Goal: Task Accomplishment & Management: Complete application form

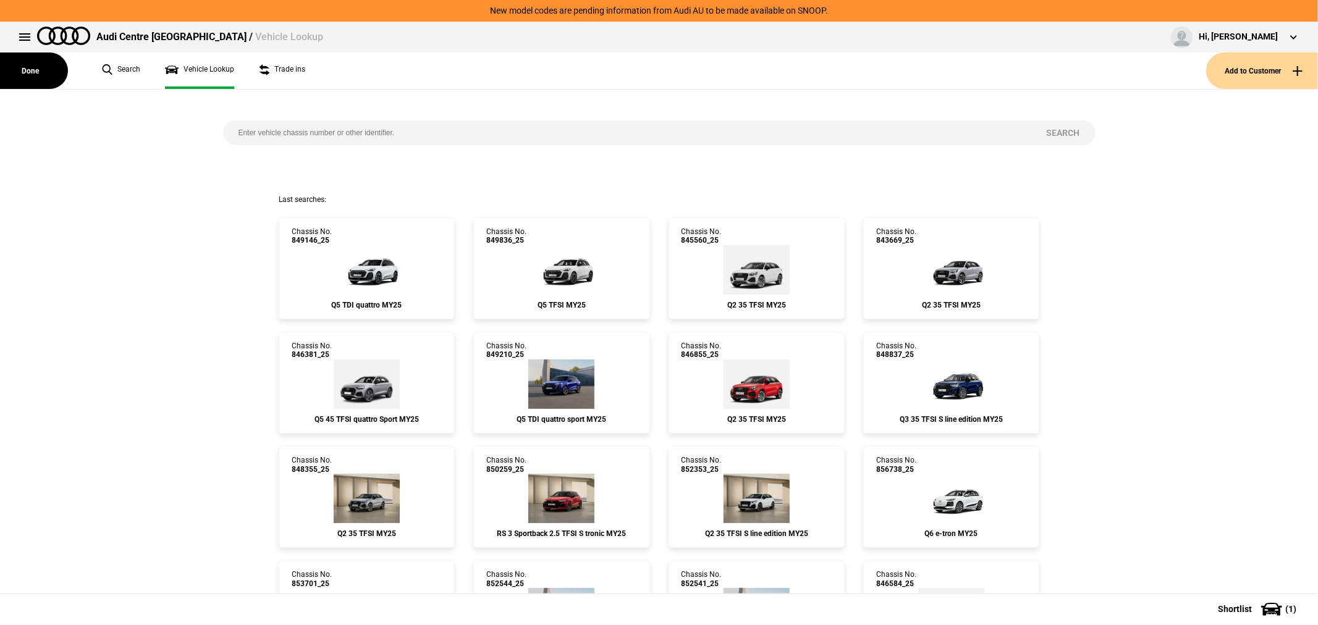
click at [1257, 62] on button "Add to Customer" at bounding box center [1262, 71] width 112 height 36
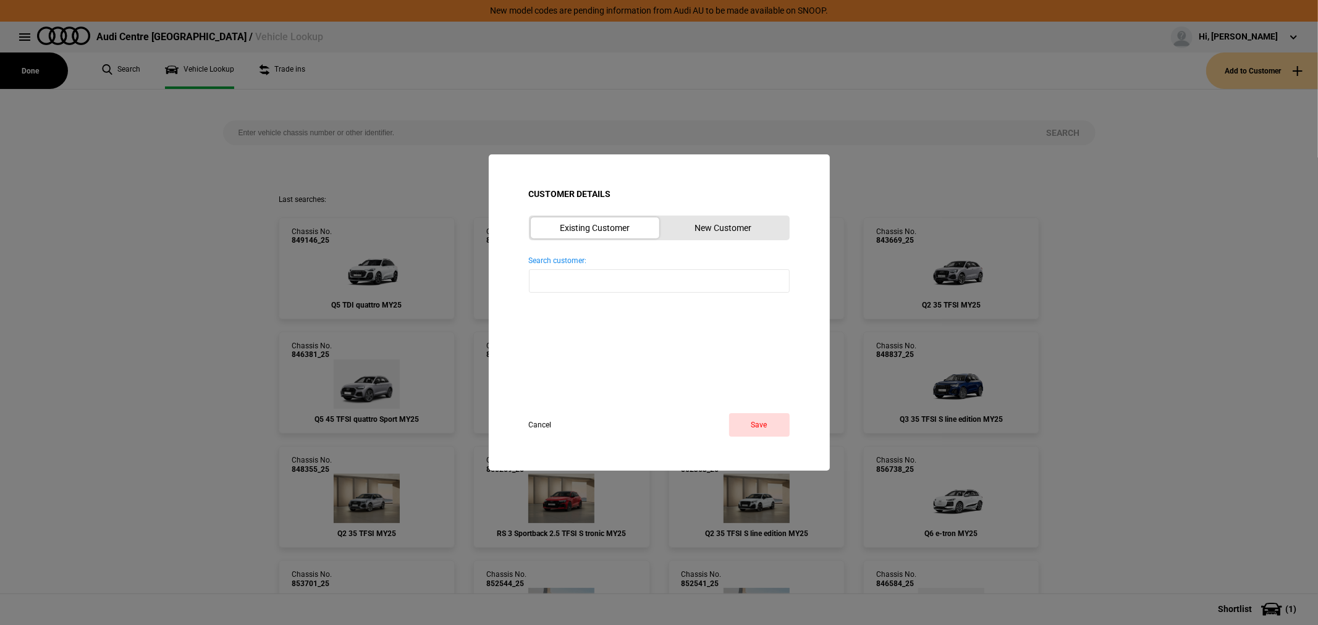
click at [700, 232] on button "New Customer" at bounding box center [723, 227] width 128 height 21
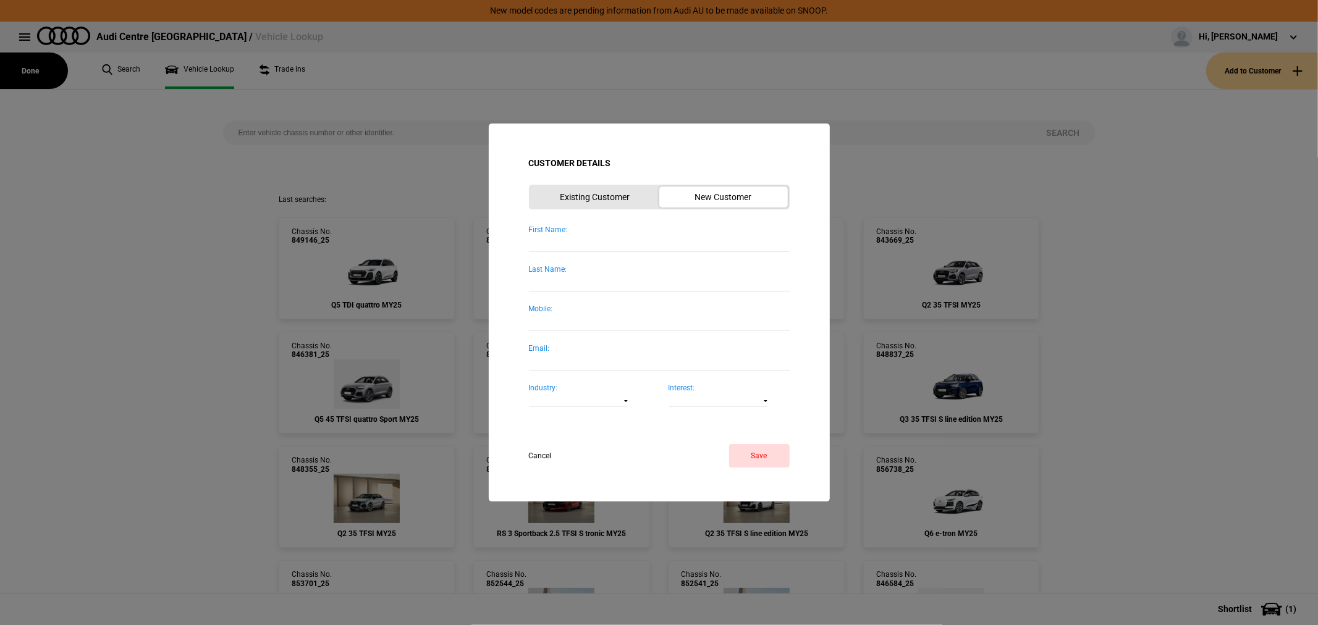
click at [579, 248] on input "First Name:" at bounding box center [659, 243] width 261 height 17
type input "[PERSON_NAME]"
type input "Brown"
type input "0410345435"
click at [764, 450] on button "Save" at bounding box center [759, 455] width 61 height 23
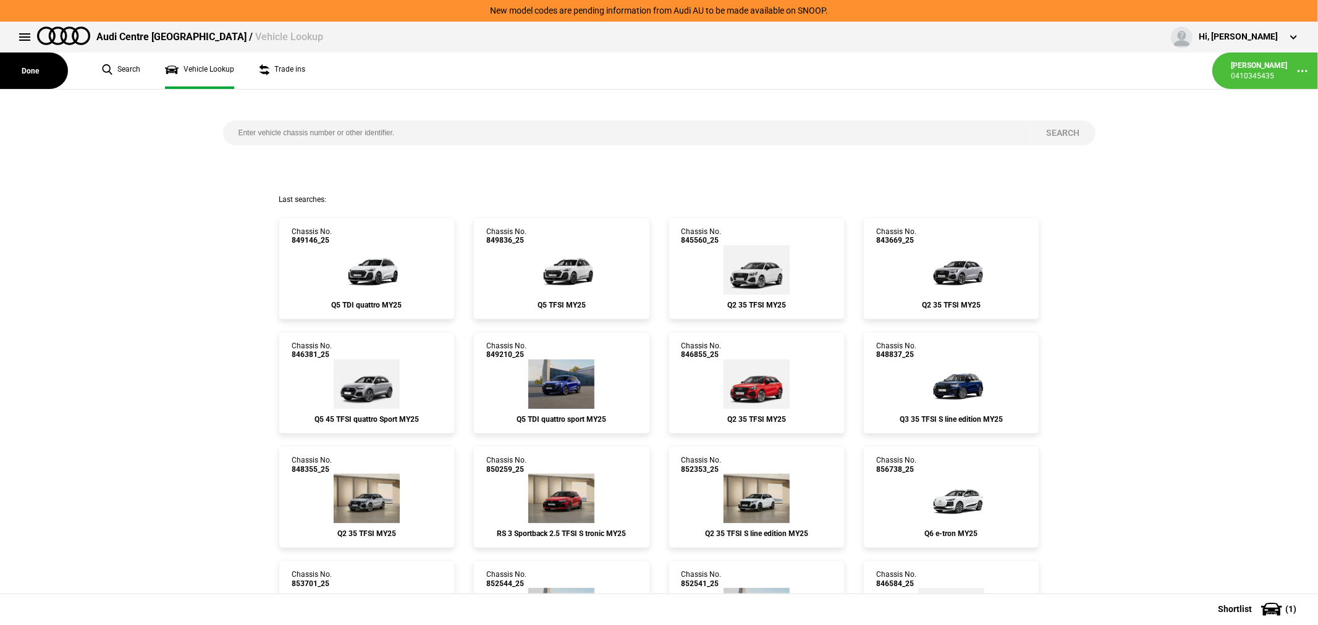
click at [342, 128] on input "search" at bounding box center [627, 132] width 808 height 25
paste input "GUBAZG"
drag, startPoint x: 300, startPoint y: 136, endPoint x: 156, endPoint y: 131, distance: 144.0
click at [156, 131] on div "GUBAZG Search" at bounding box center [659, 142] width 1336 height 105
type input "849834"
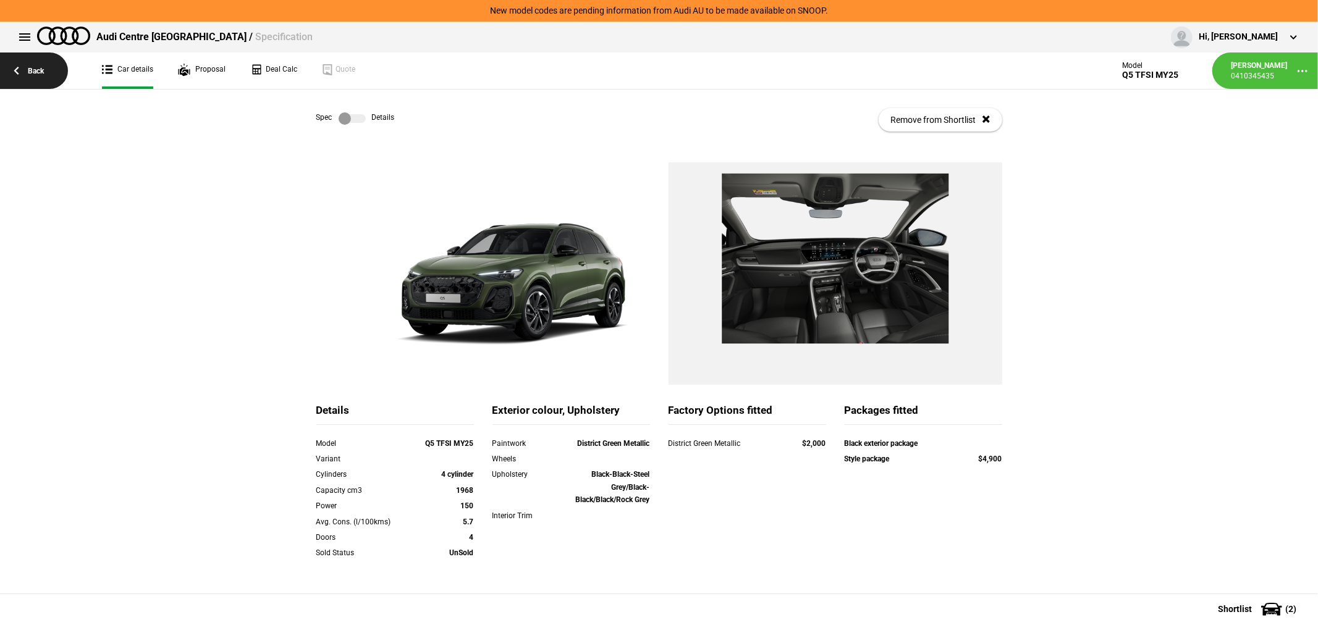
click at [31, 72] on link "Back" at bounding box center [34, 71] width 68 height 36
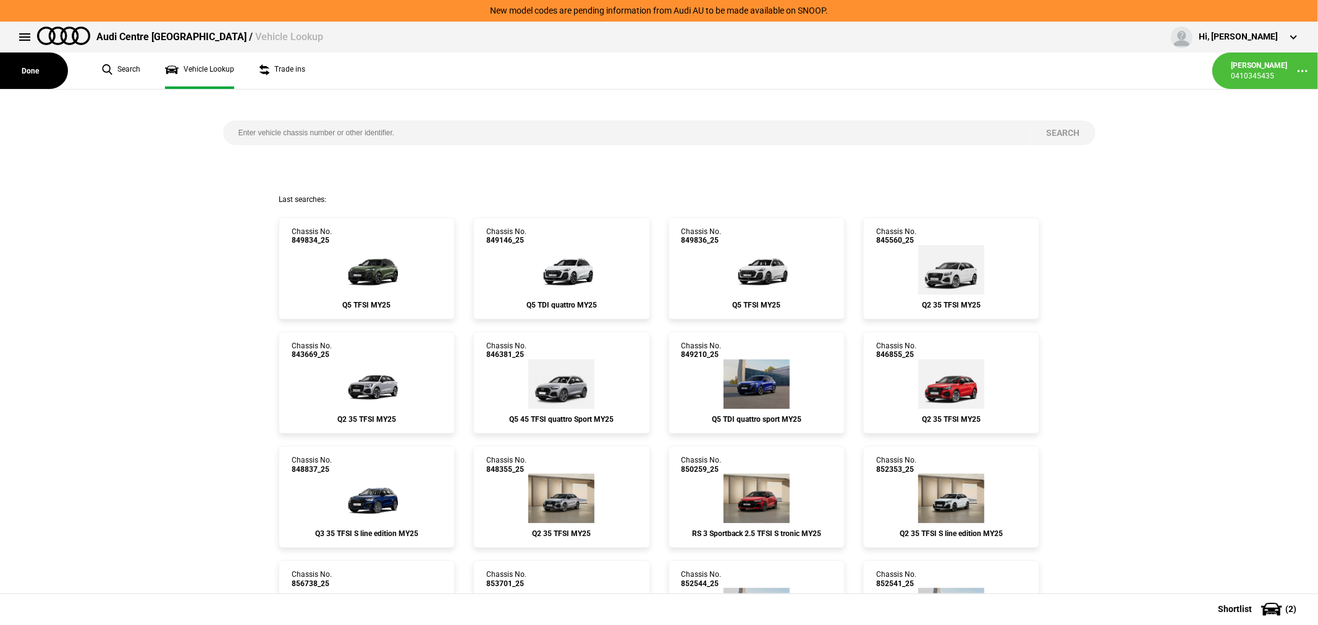
click at [492, 133] on input "search" at bounding box center [627, 132] width 808 height 25
type input "849221"
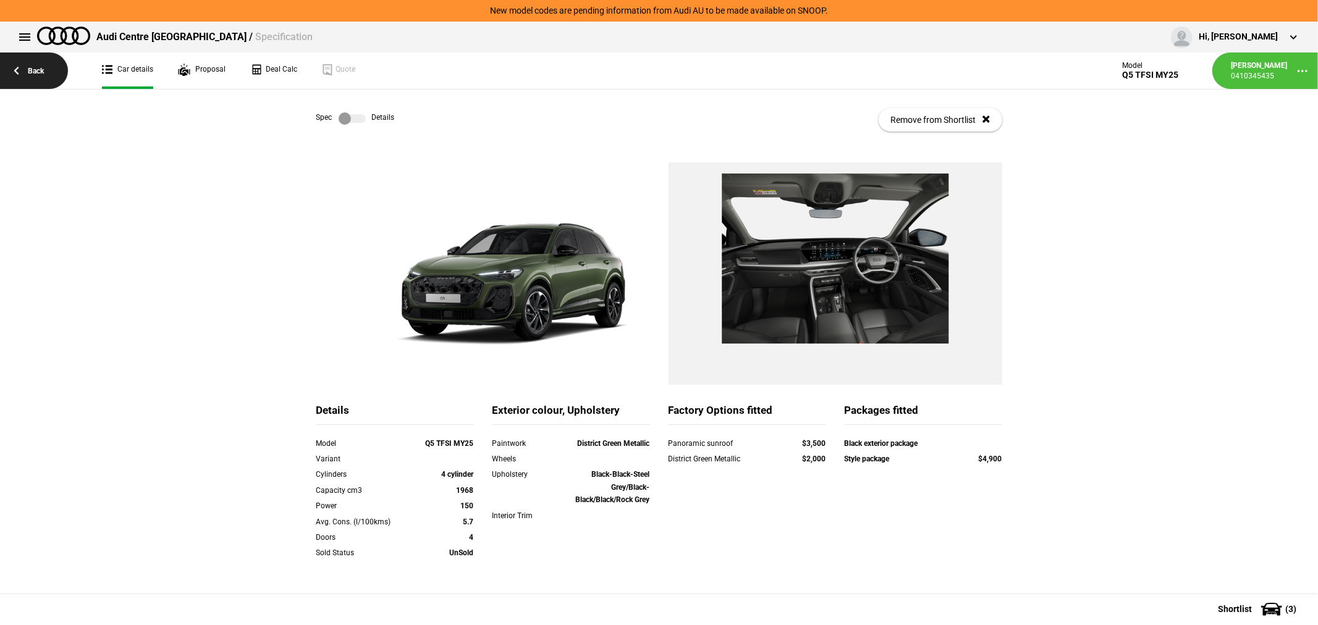
click at [41, 65] on link "Back" at bounding box center [34, 71] width 68 height 36
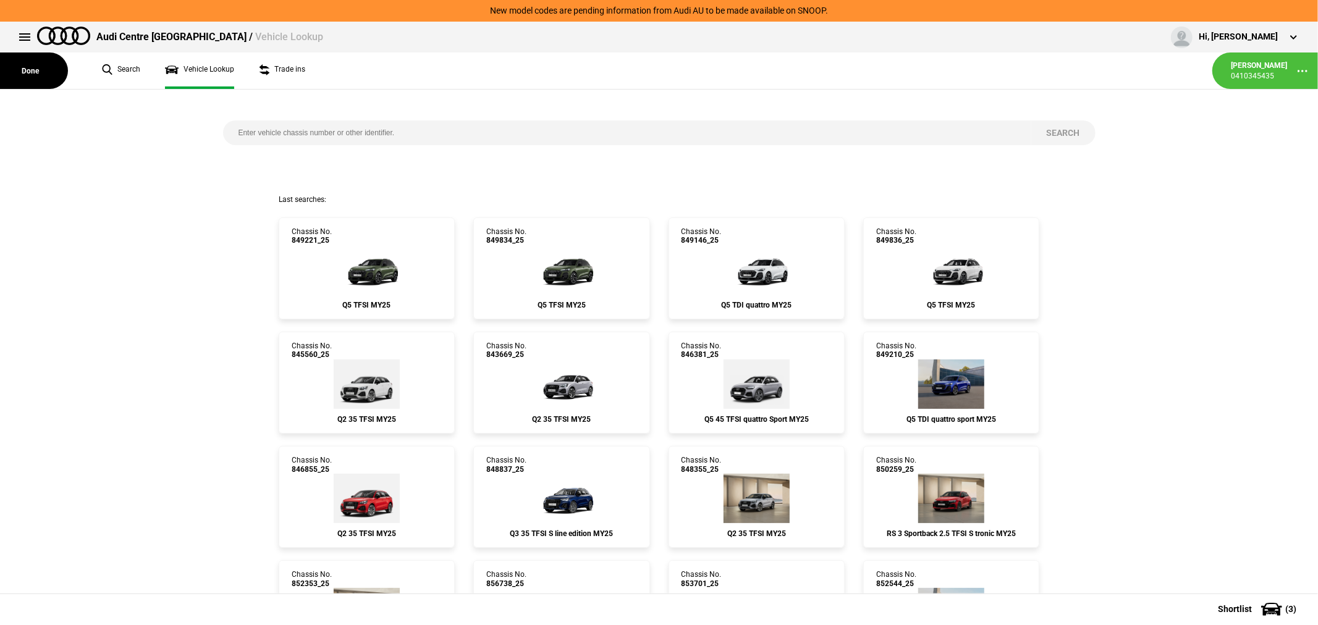
click at [388, 128] on input "search" at bounding box center [627, 132] width 808 height 25
type input "849746"
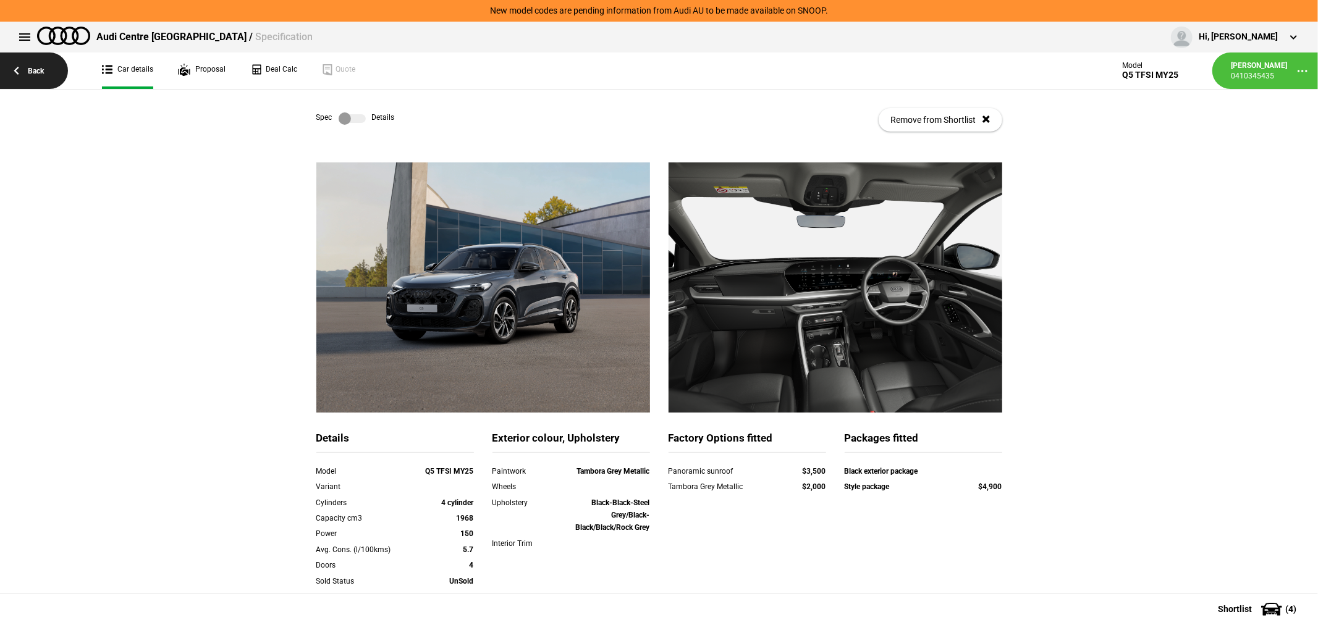
click at [35, 64] on link "Back" at bounding box center [34, 71] width 68 height 36
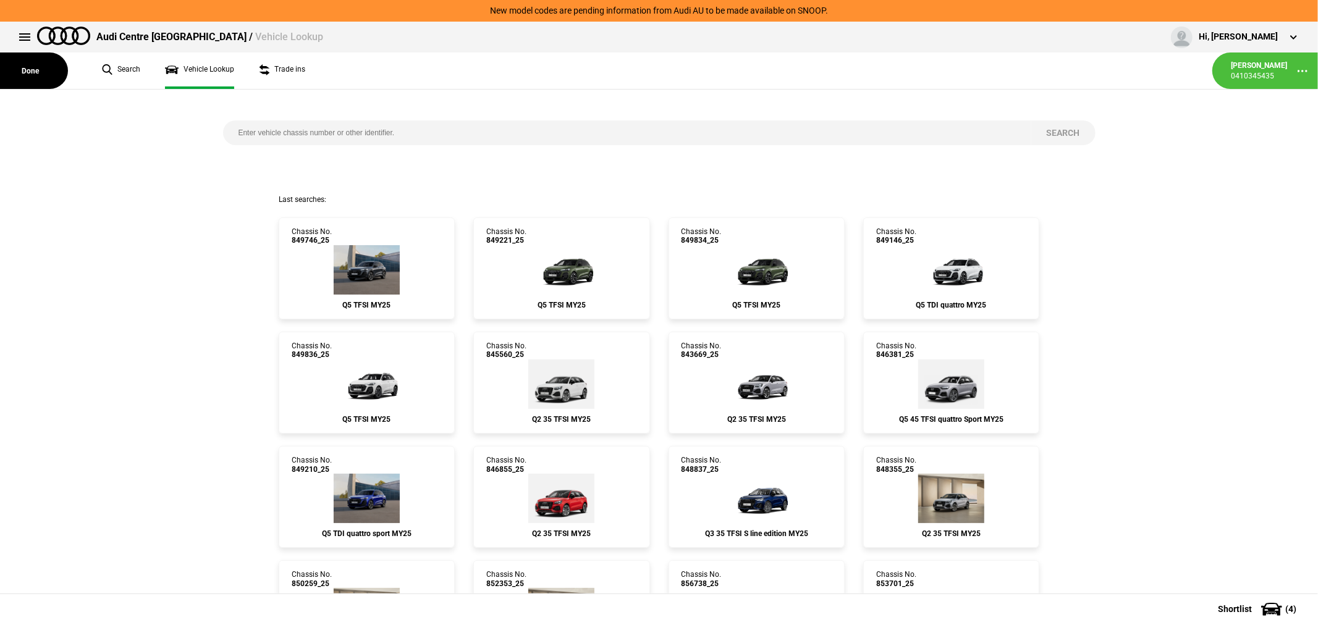
click at [830, 137] on input "search" at bounding box center [627, 132] width 808 height 25
type input "849476"
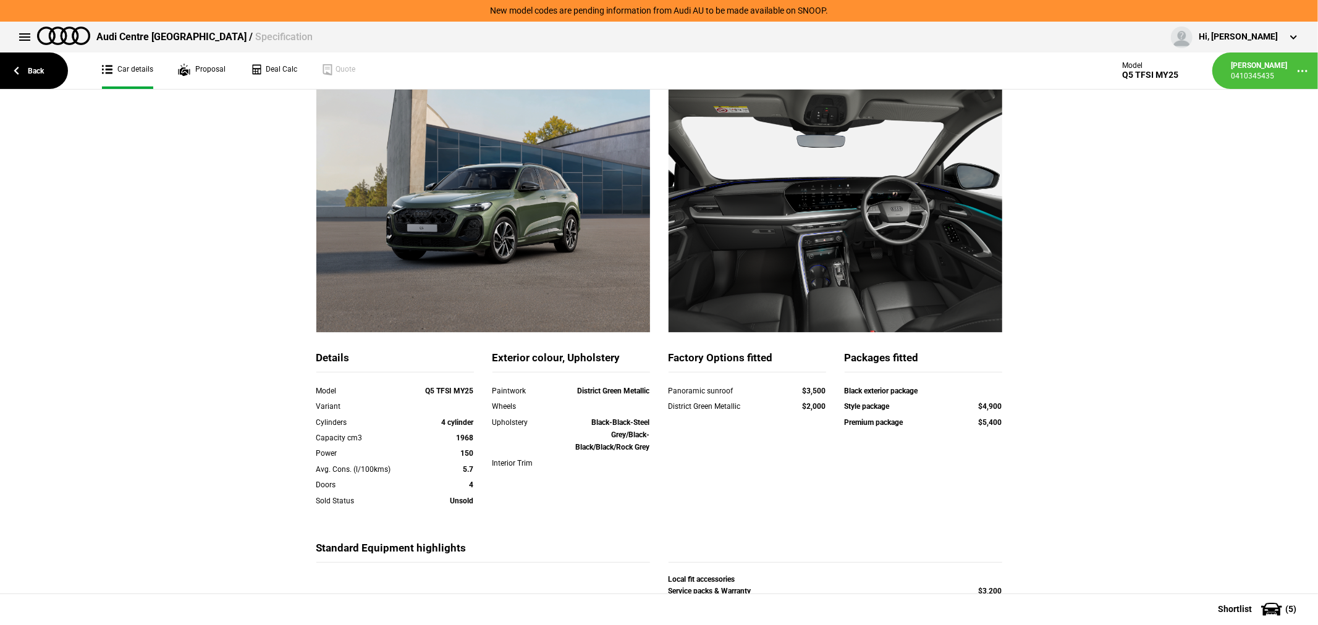
scroll to position [188, 0]
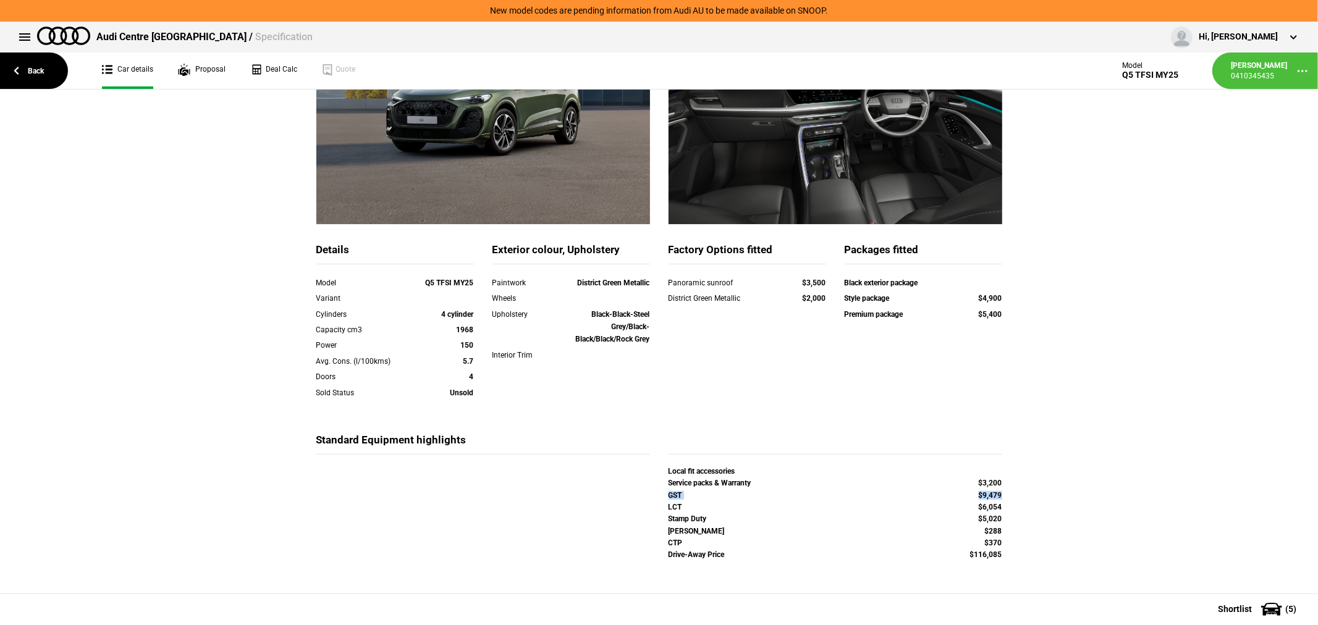
drag, startPoint x: 996, startPoint y: 496, endPoint x: 659, endPoint y: 492, distance: 337.3
click at [659, 492] on div "GST $9,479" at bounding box center [835, 497] width 352 height 12
copy div "GST $9,479"
click at [1229, 289] on div "Details Model Q5 TFSI MY25 Variant Cylinders 4 cylinder Capacity cm3 1968 Power…" at bounding box center [659, 284] width 1318 height 620
click at [276, 65] on link "Deal Calc" at bounding box center [273, 71] width 47 height 36
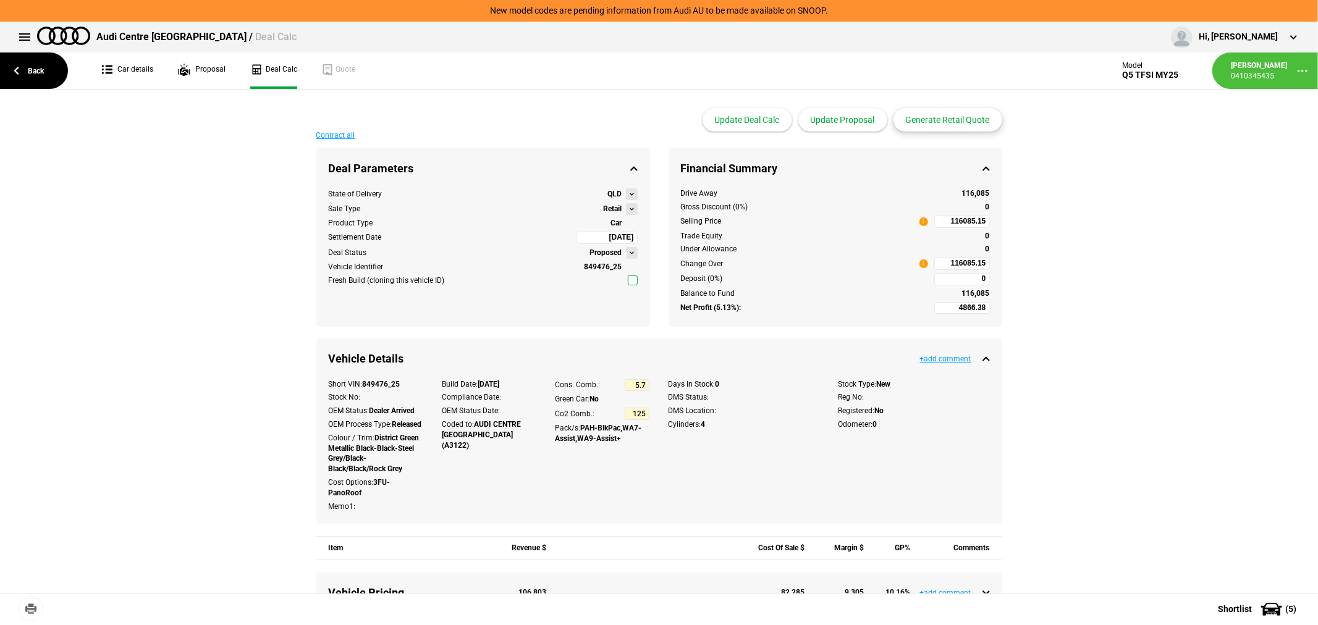
click at [946, 122] on button "Generate Retail Quote" at bounding box center [947, 119] width 109 height 23
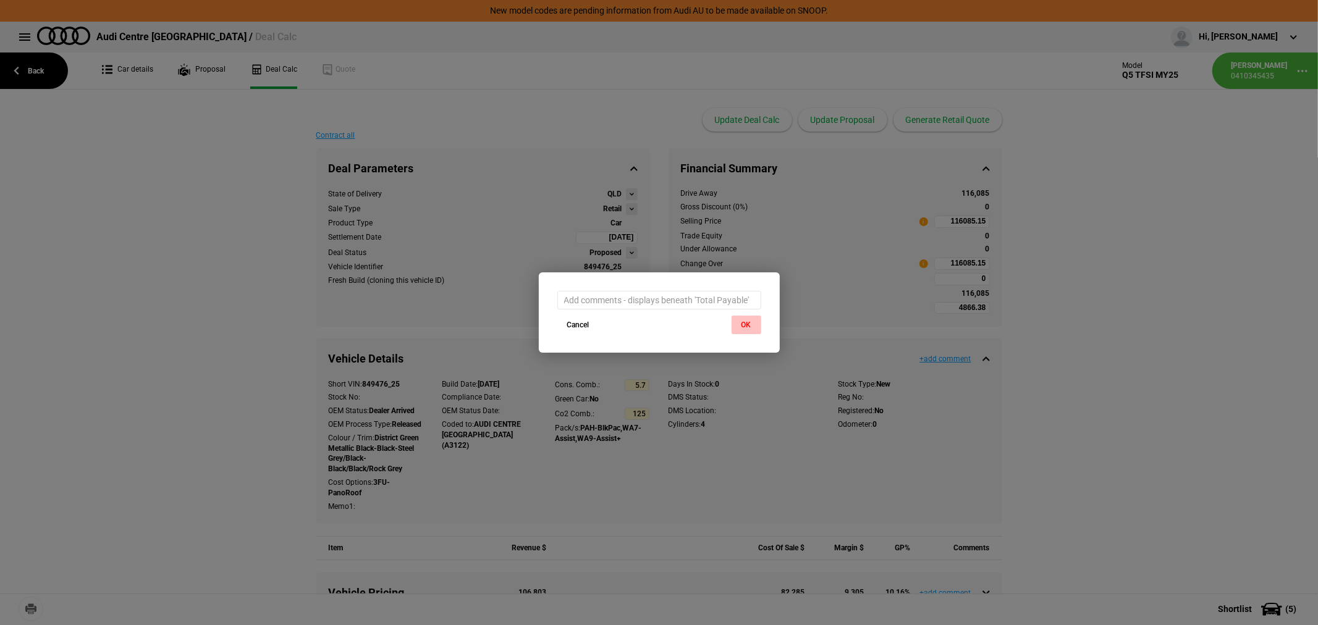
click at [748, 319] on button "OK" at bounding box center [746, 325] width 30 height 19
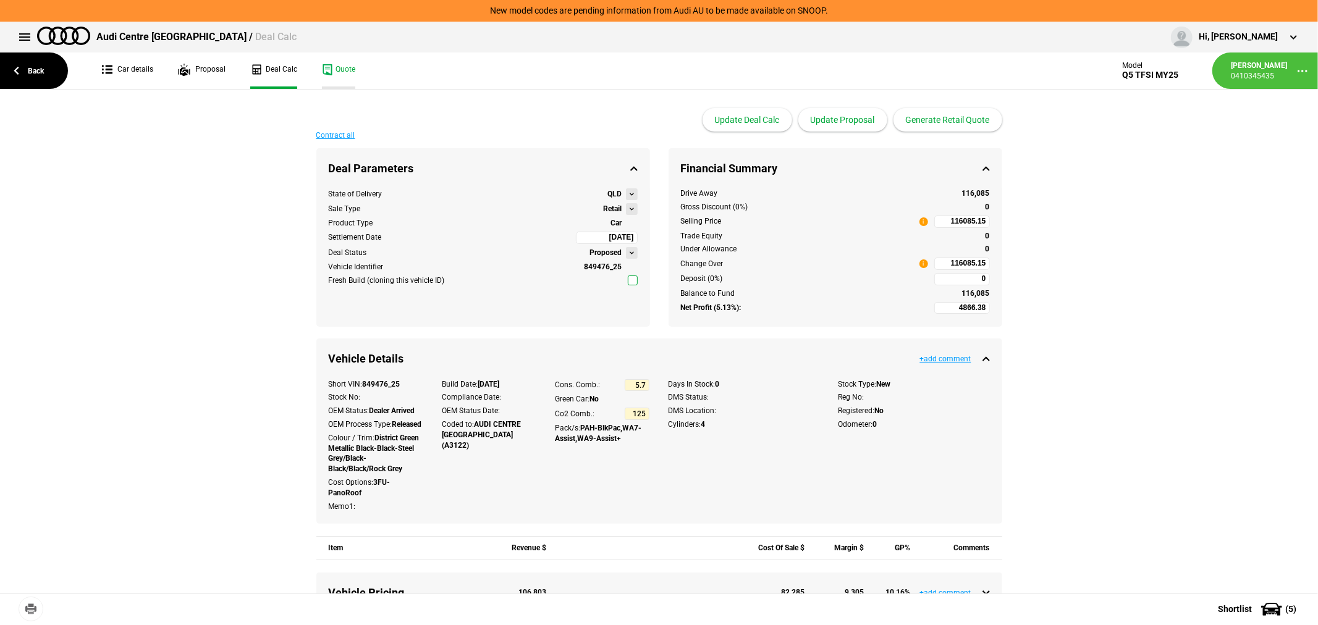
click at [338, 68] on link "Quote" at bounding box center [338, 71] width 33 height 36
click at [138, 69] on link "Car details" at bounding box center [127, 71] width 51 height 36
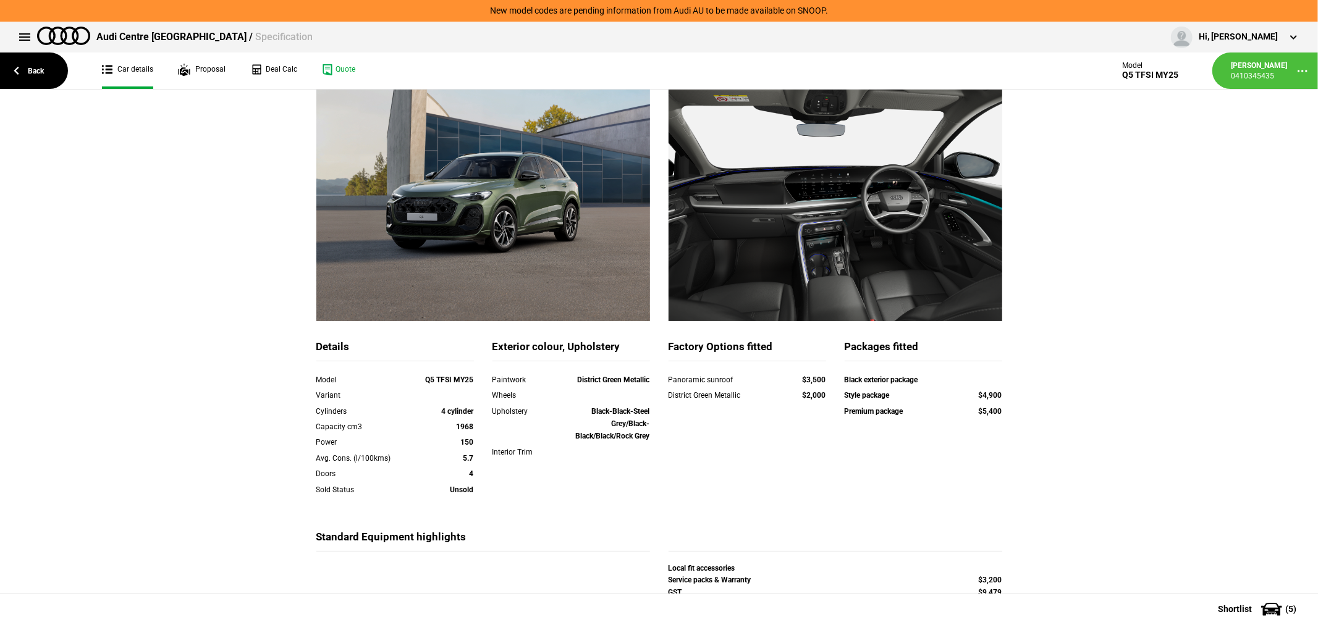
scroll to position [188, 0]
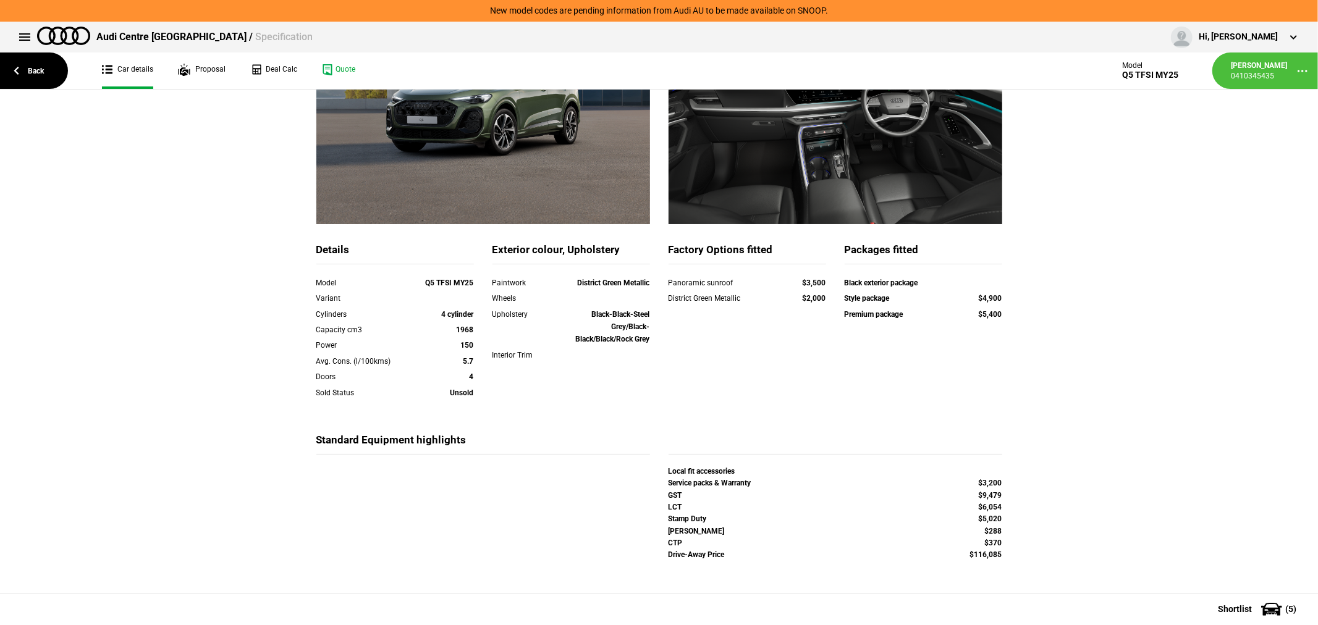
click at [1228, 359] on div "Details Model Q5 TFSI MY25 Variant Cylinders 4 cylinder Capacity cm3 1968 Power…" at bounding box center [659, 284] width 1318 height 620
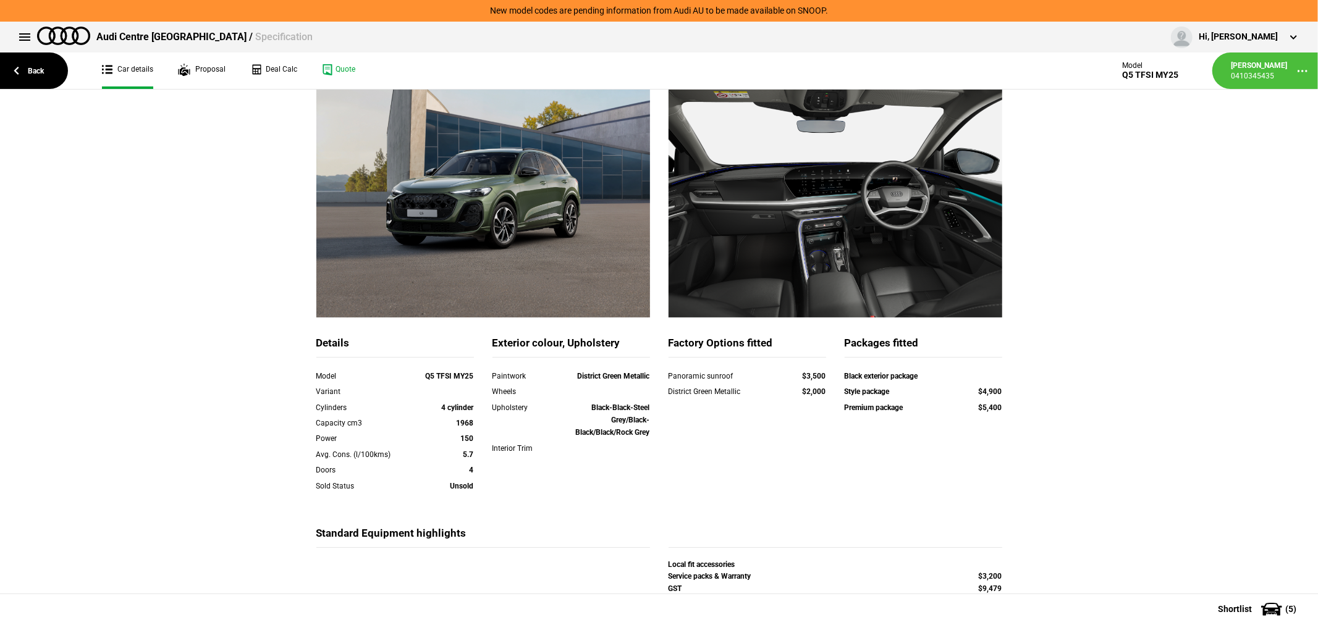
scroll to position [0, 0]
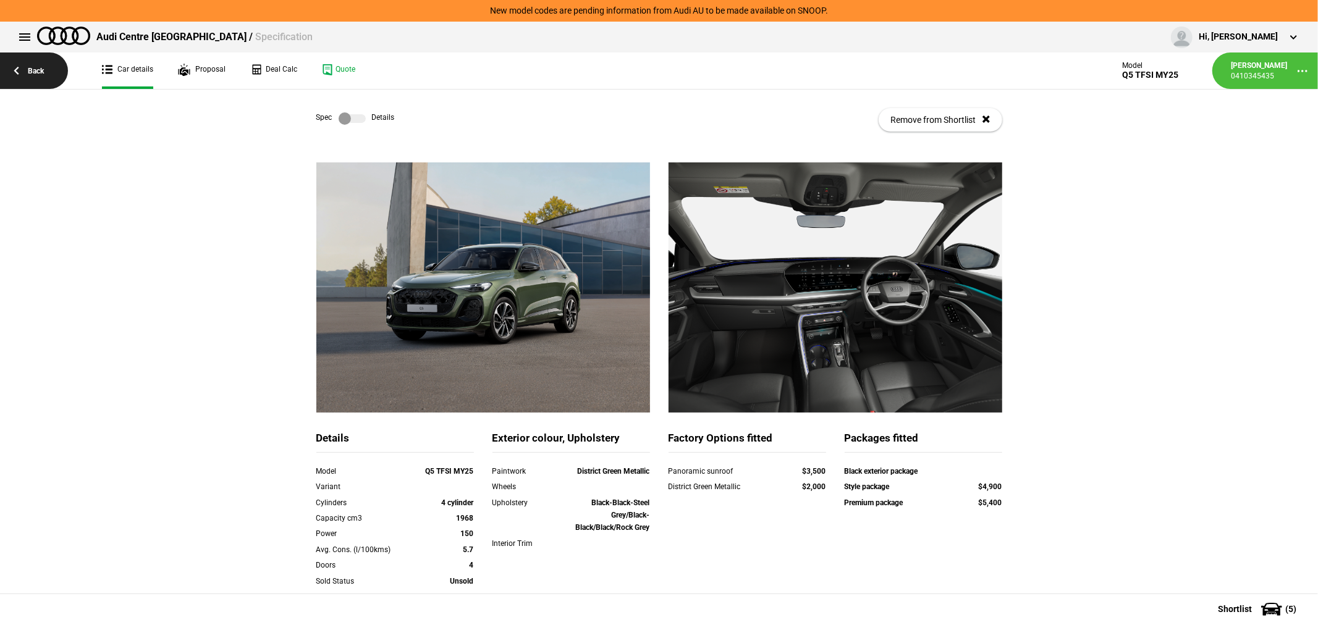
click at [33, 70] on link "Back" at bounding box center [34, 71] width 68 height 36
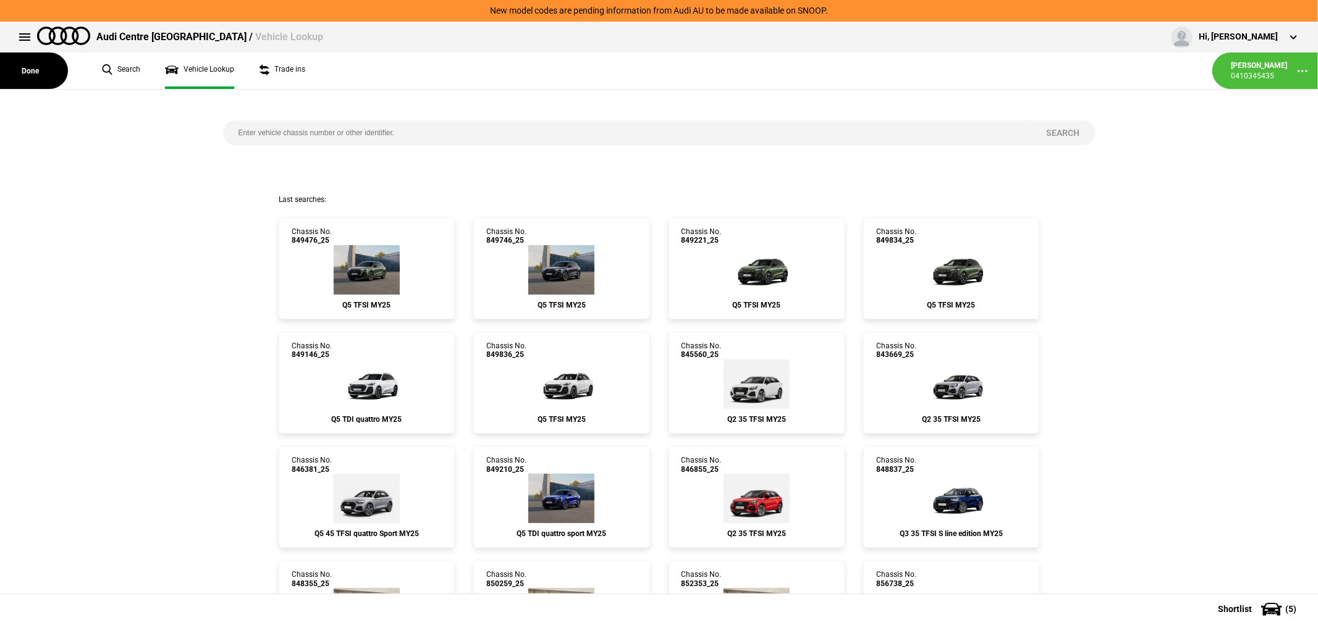
click at [470, 133] on input "search" at bounding box center [627, 132] width 808 height 25
type input "848089"
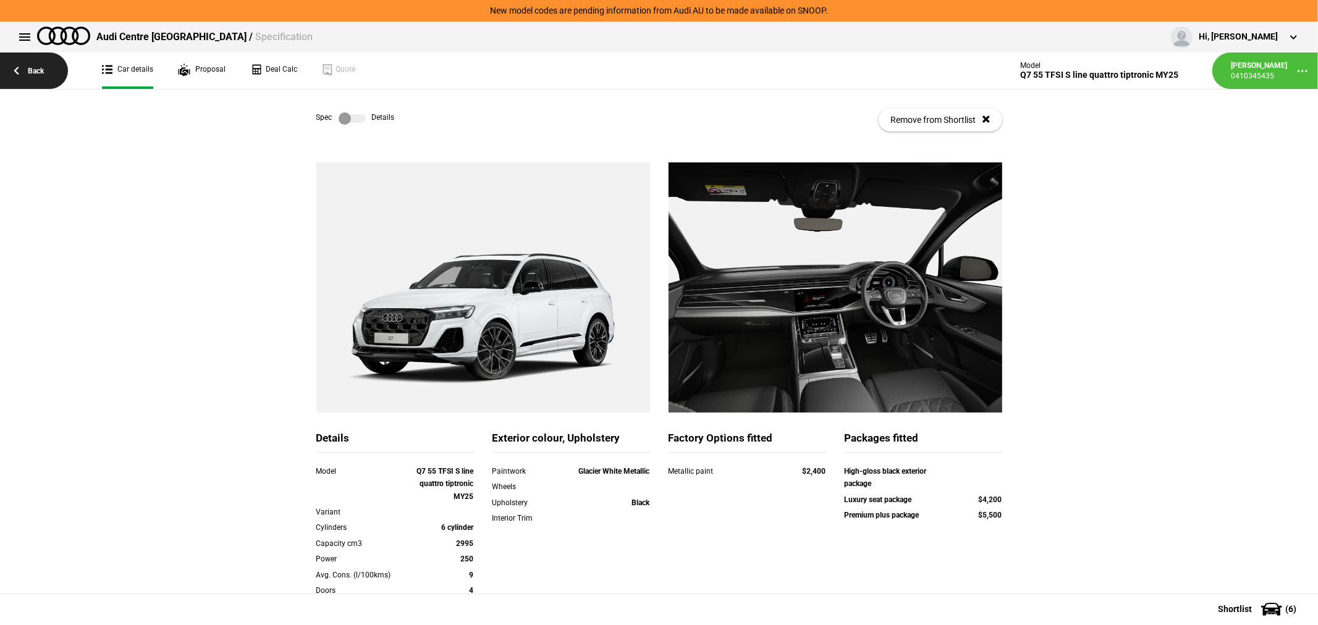
click at [35, 69] on link "Back" at bounding box center [34, 71] width 68 height 36
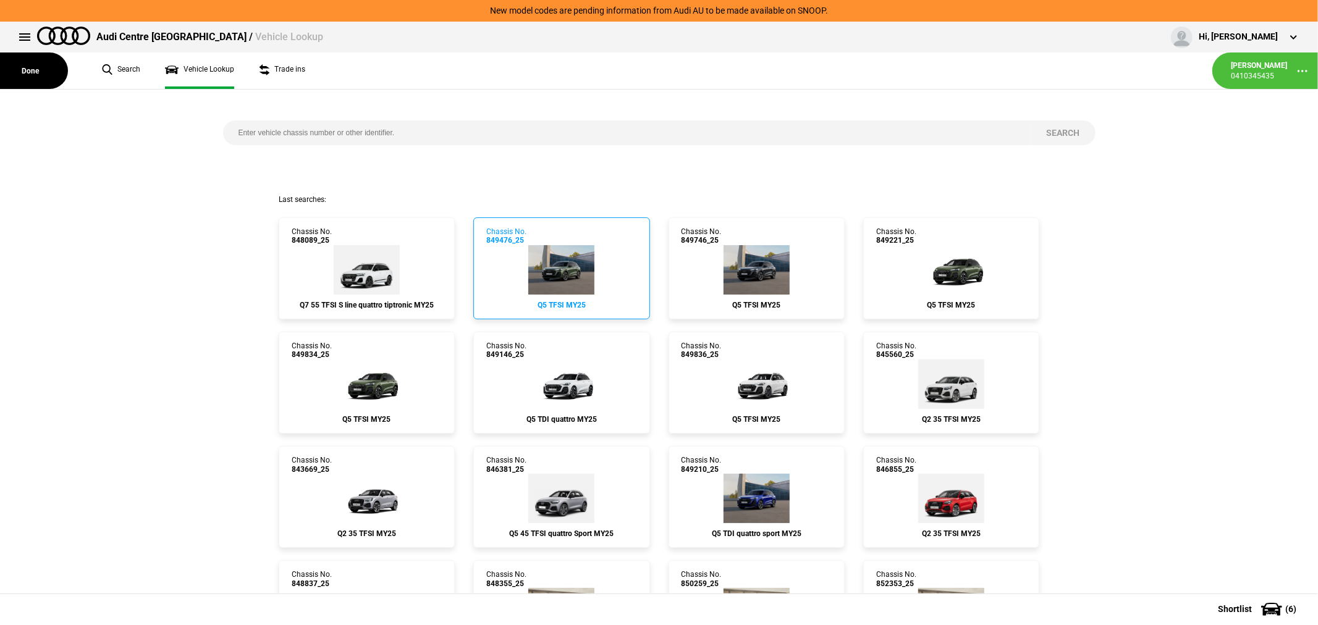
click at [568, 263] on img at bounding box center [561, 269] width 66 height 49
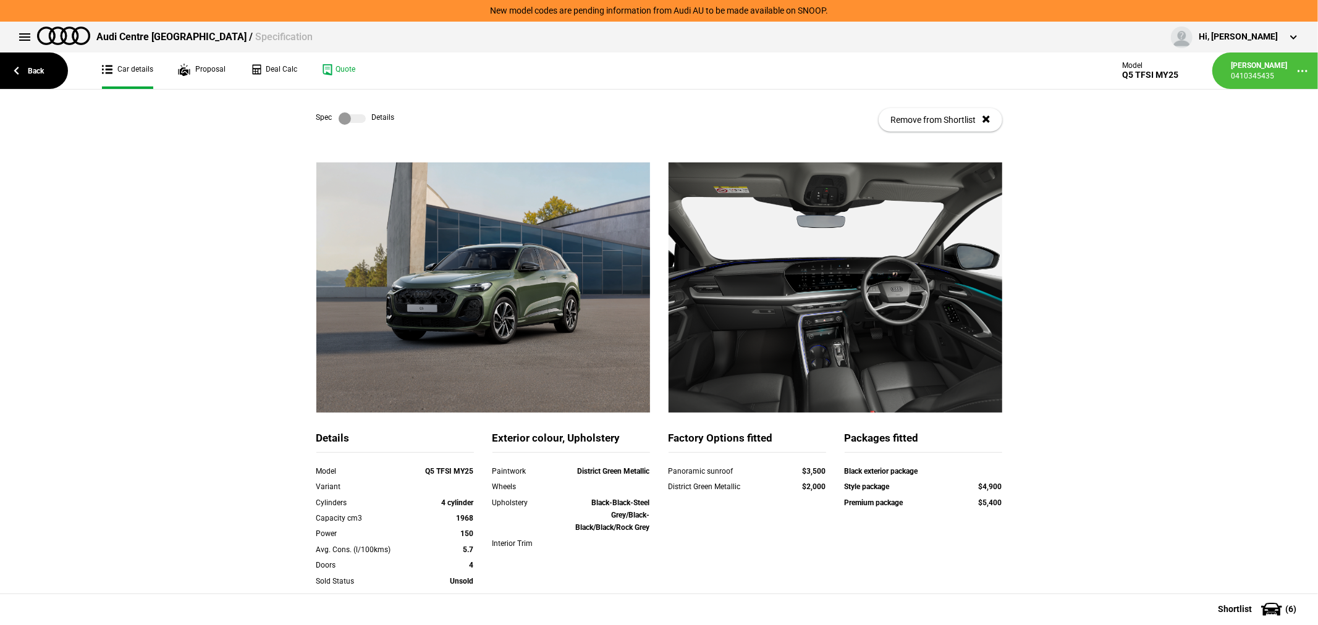
click at [348, 117] on label at bounding box center [352, 118] width 27 height 12
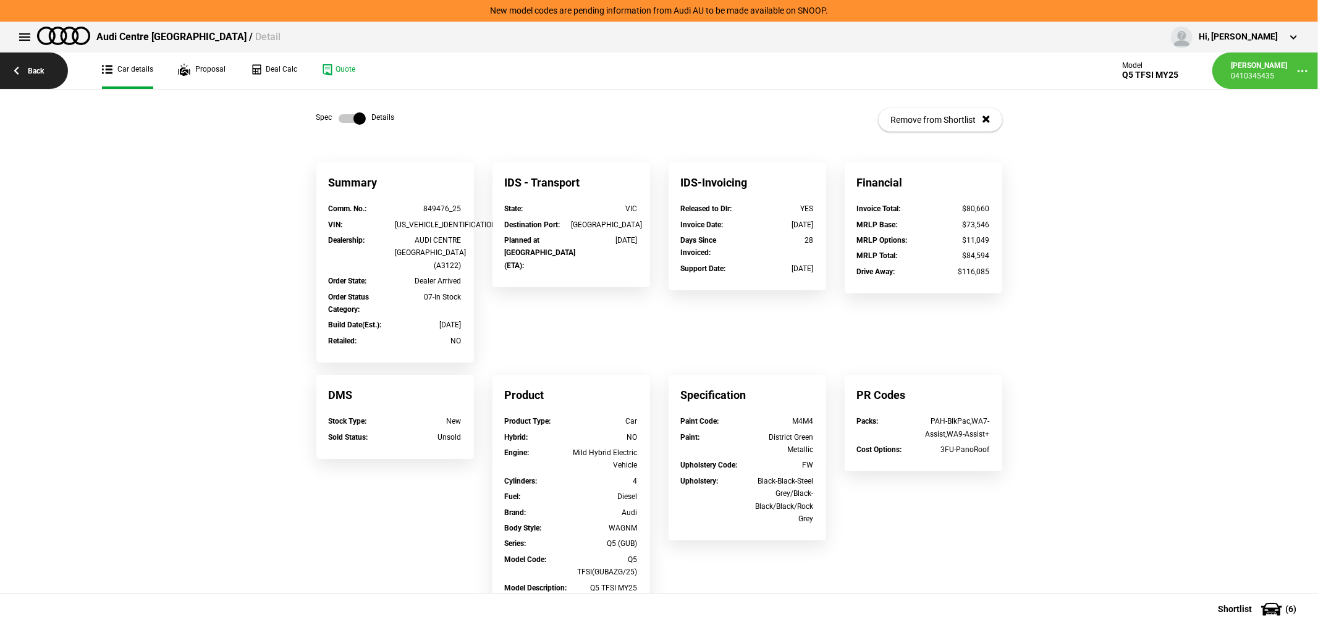
click at [27, 67] on link "Back" at bounding box center [34, 71] width 68 height 36
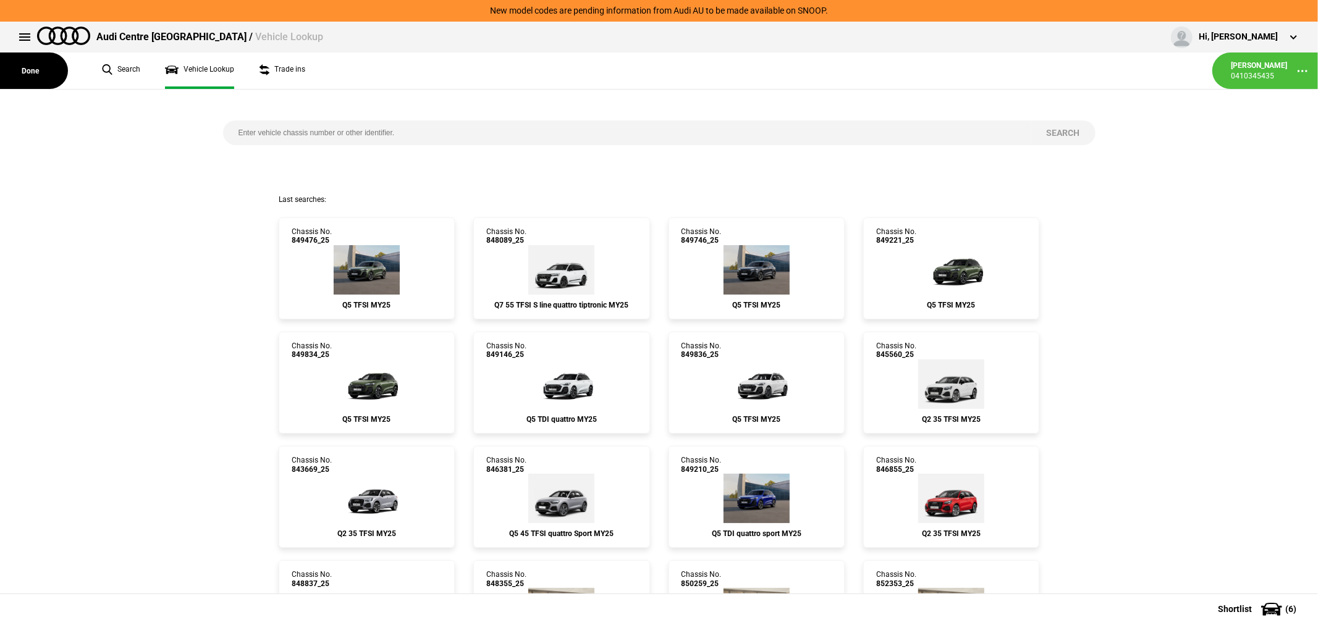
click at [377, 127] on input "search" at bounding box center [627, 132] width 808 height 25
type input "851576"
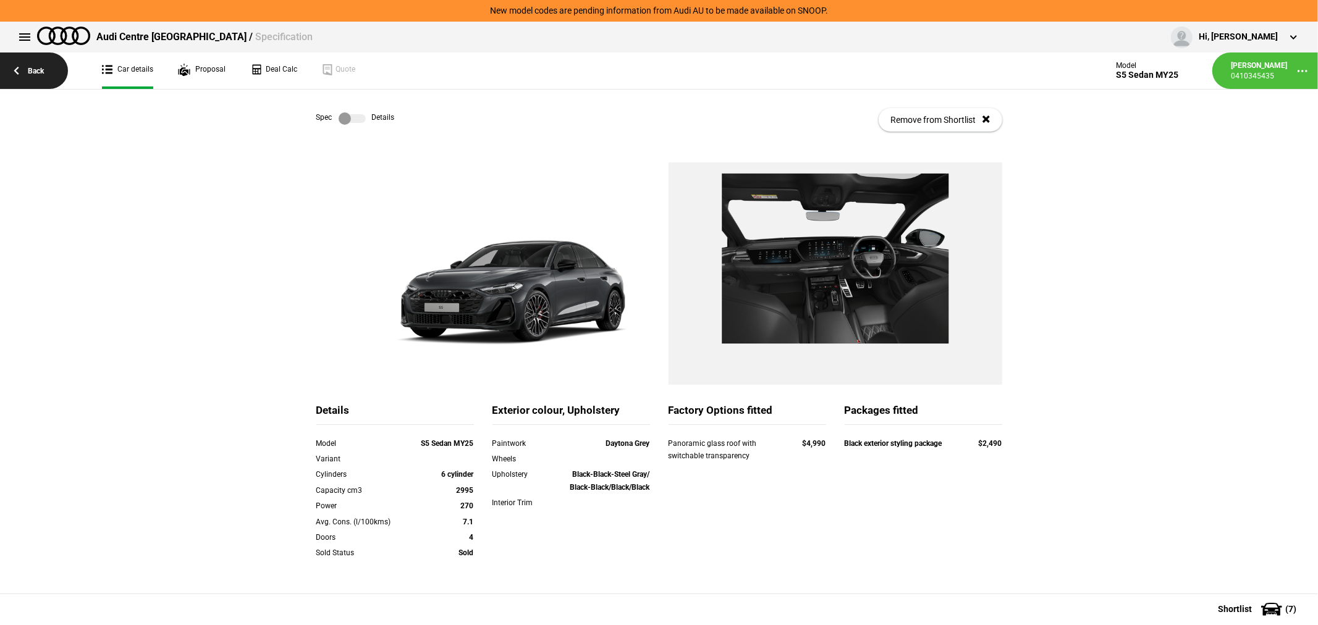
click at [37, 62] on link "Back" at bounding box center [34, 71] width 68 height 36
